Goal: Find specific page/section: Find specific page/section

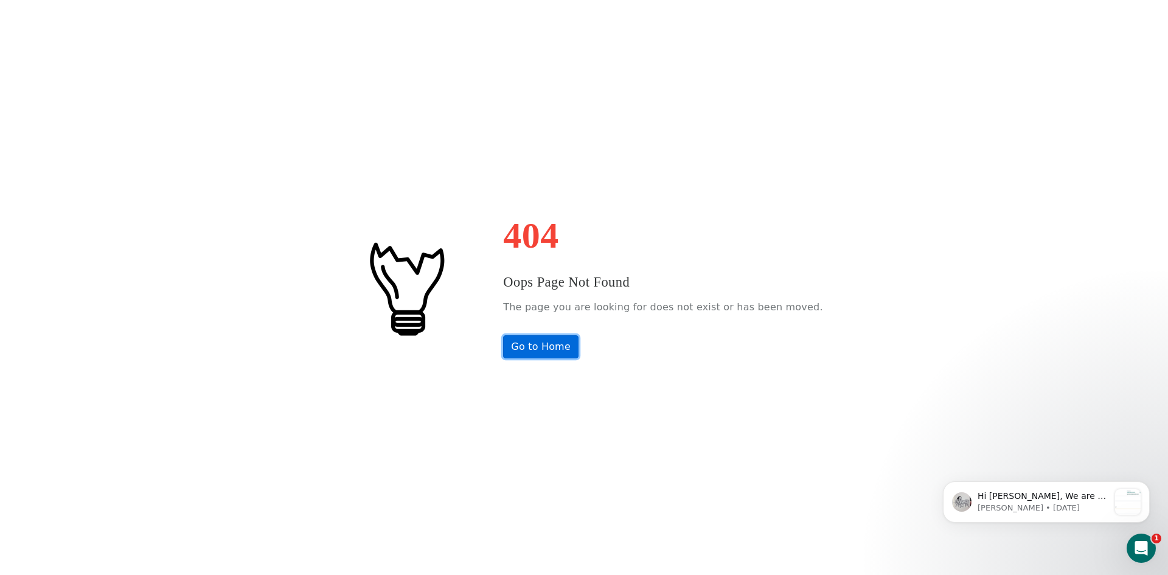
click at [573, 350] on link "Go to Home" at bounding box center [540, 346] width 75 height 23
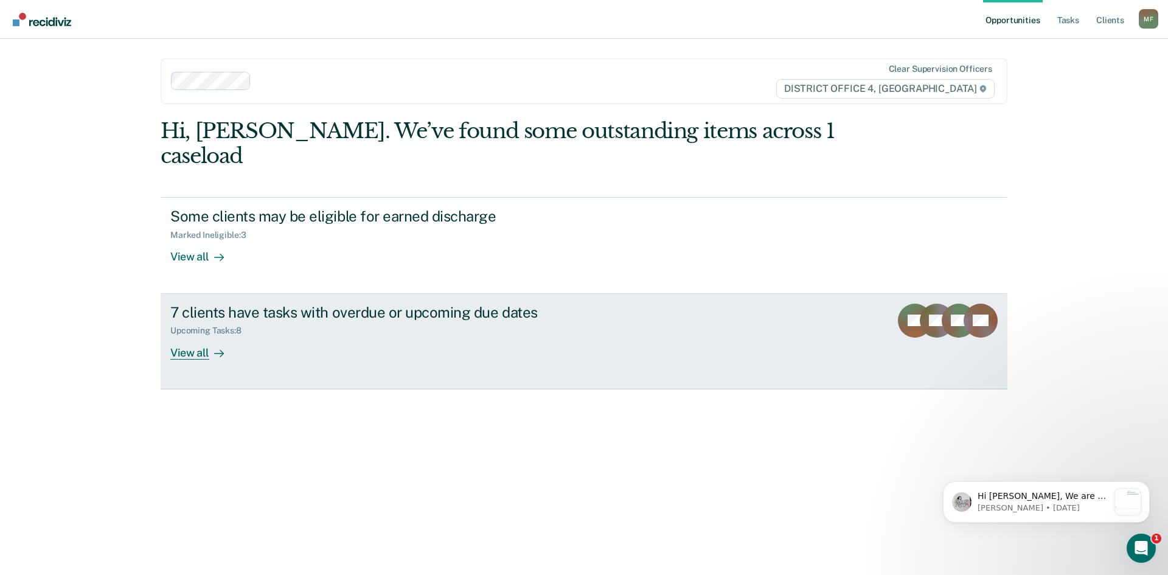
click at [201, 336] on div "View all" at bounding box center [204, 348] width 68 height 24
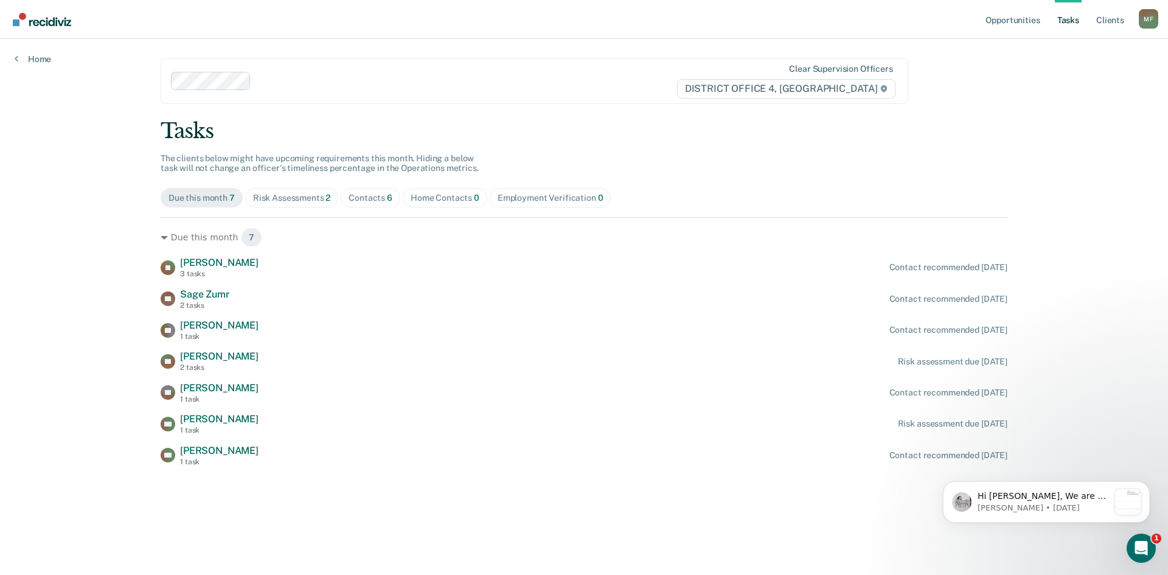
click at [313, 195] on div "Risk Assessments 2" at bounding box center [292, 198] width 78 height 10
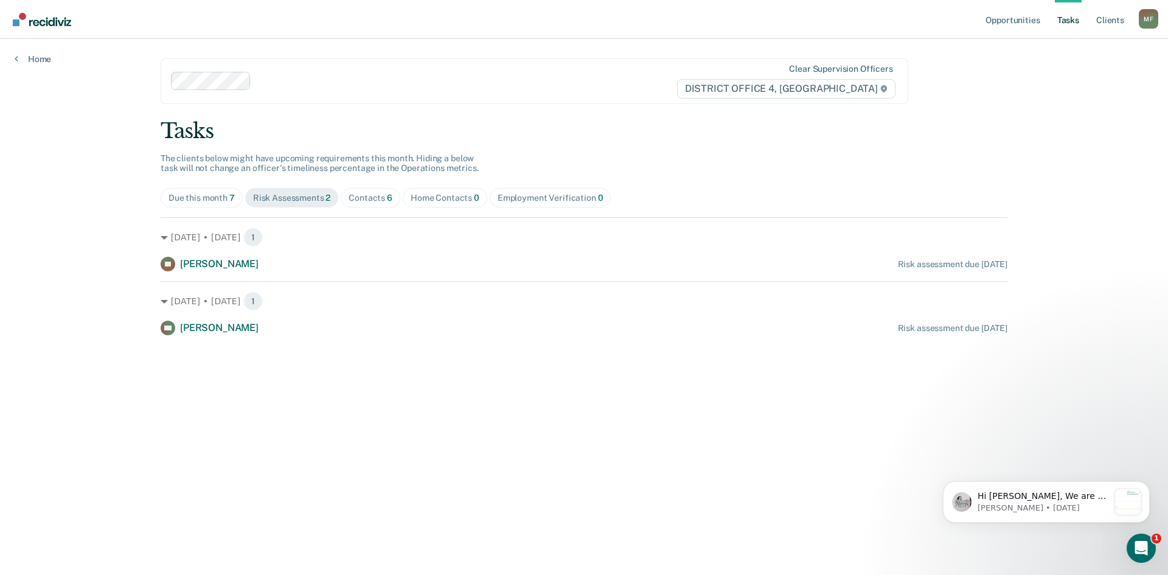
click at [370, 196] on div "Contacts 6" at bounding box center [370, 198] width 44 height 10
